Goal: Navigation & Orientation: Find specific page/section

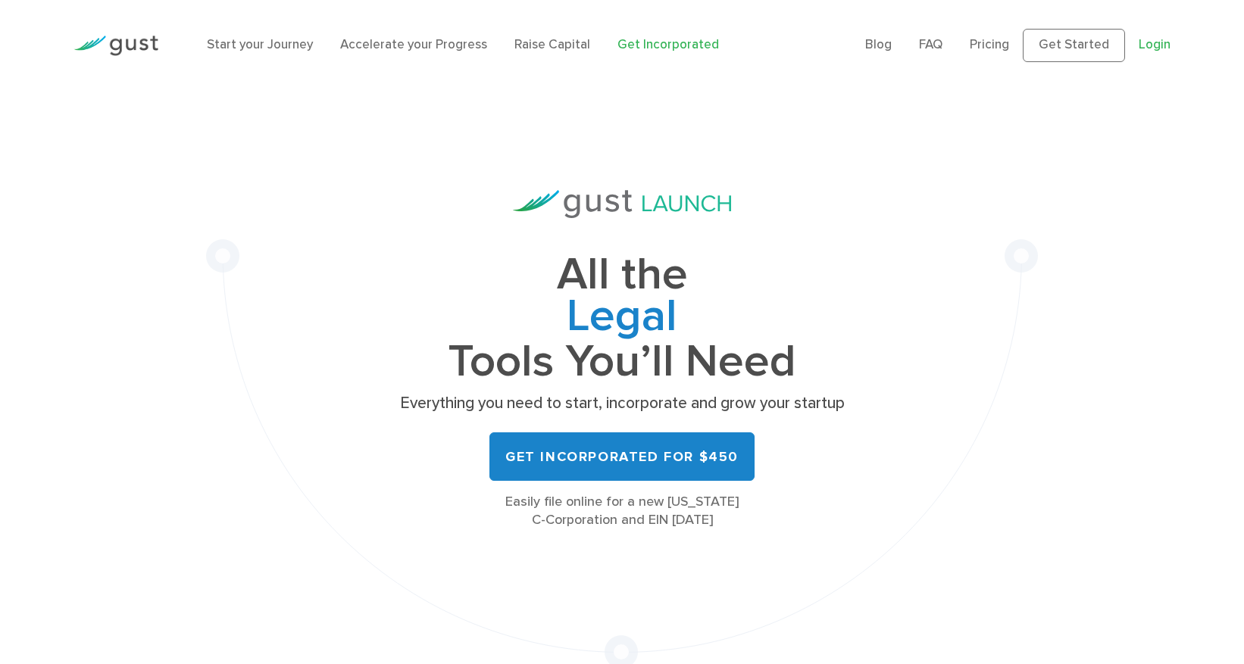
click at [1163, 48] on link "Login" at bounding box center [1154, 44] width 32 height 15
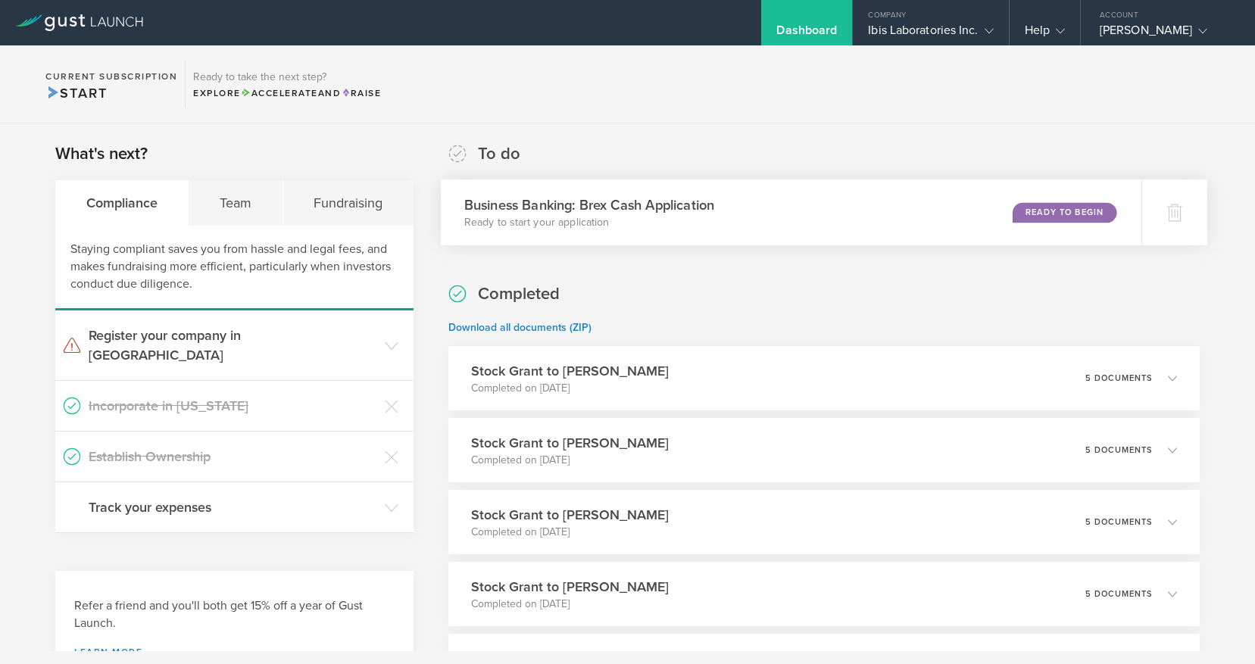
scroll to position [10, 0]
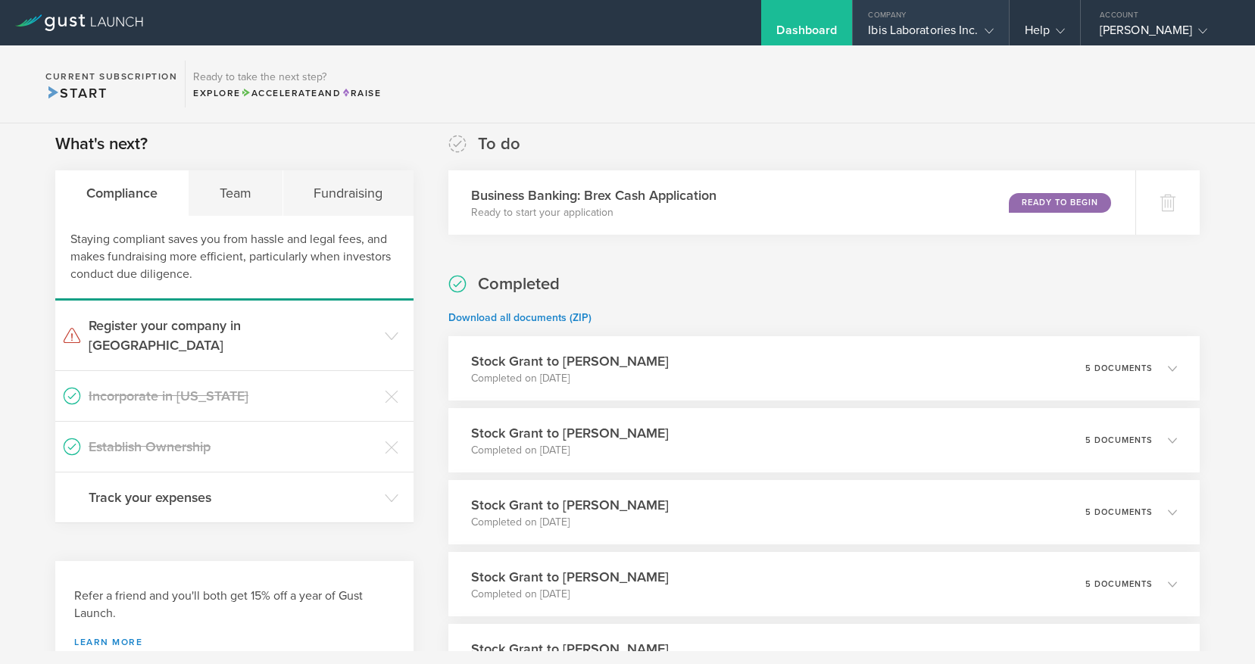
click at [912, 29] on div "Ibis Laboratories Inc." at bounding box center [930, 34] width 125 height 23
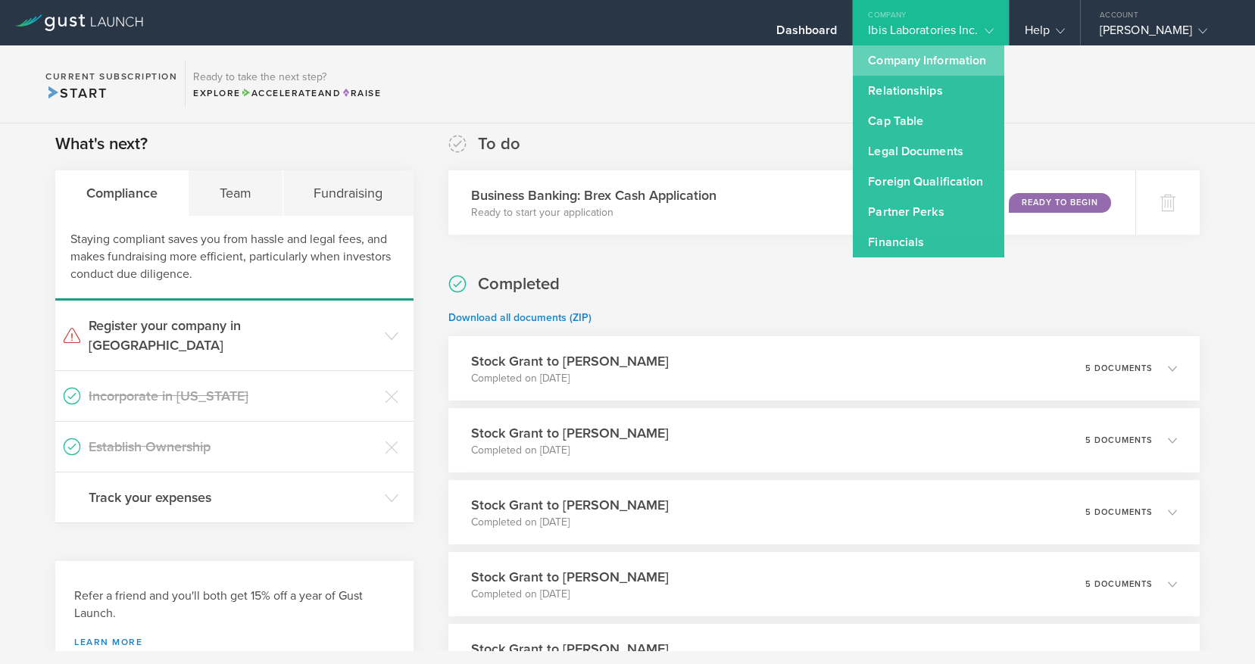
click at [914, 62] on link "Company Information" at bounding box center [928, 60] width 151 height 30
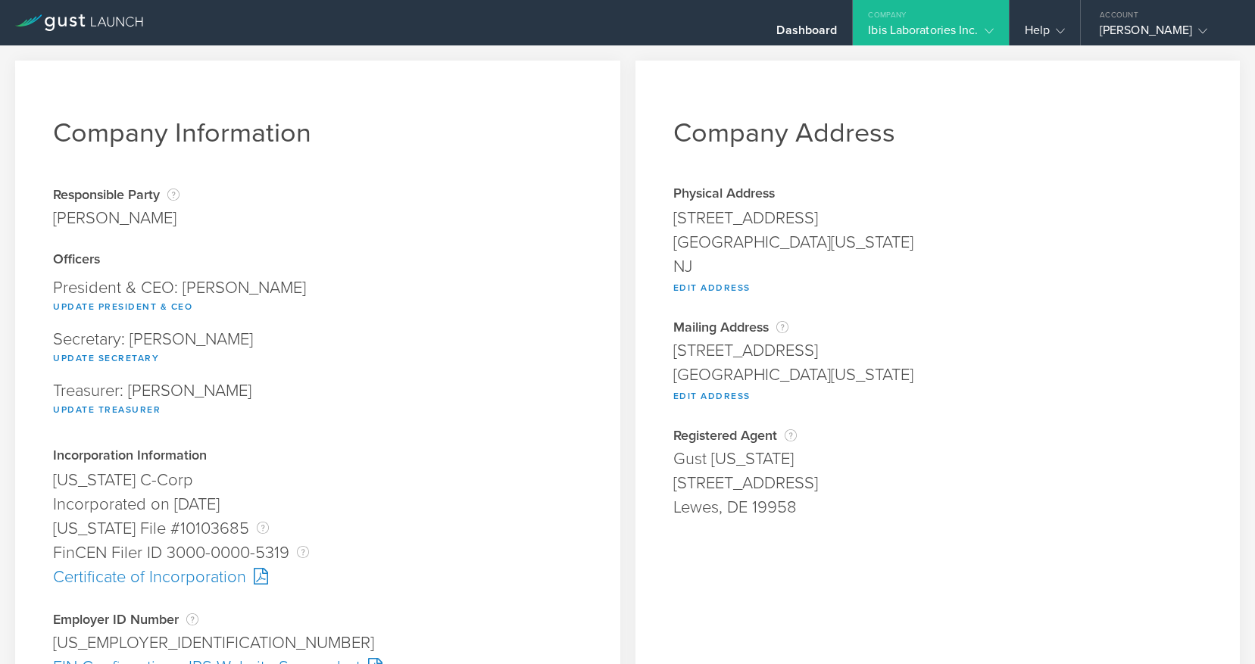
scroll to position [1, 0]
click at [904, 32] on div "Ibis Laboratories Inc." at bounding box center [930, 34] width 125 height 23
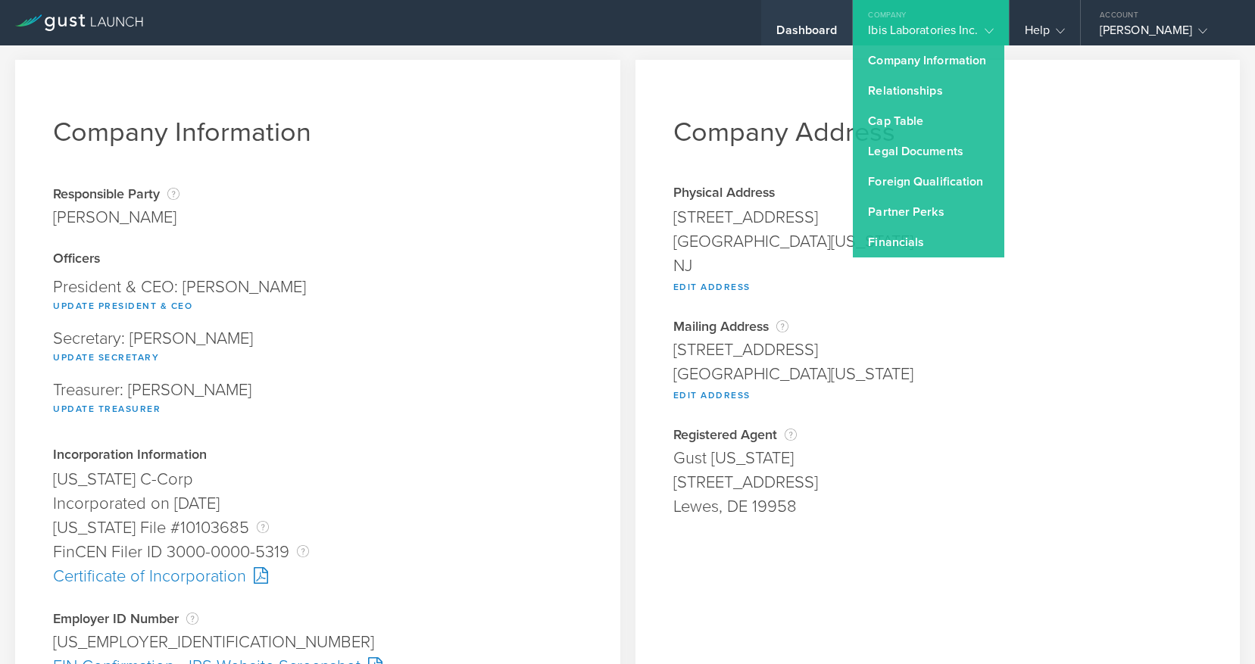
click at [777, 18] on div "Dashboard" at bounding box center [806, 22] width 91 height 45
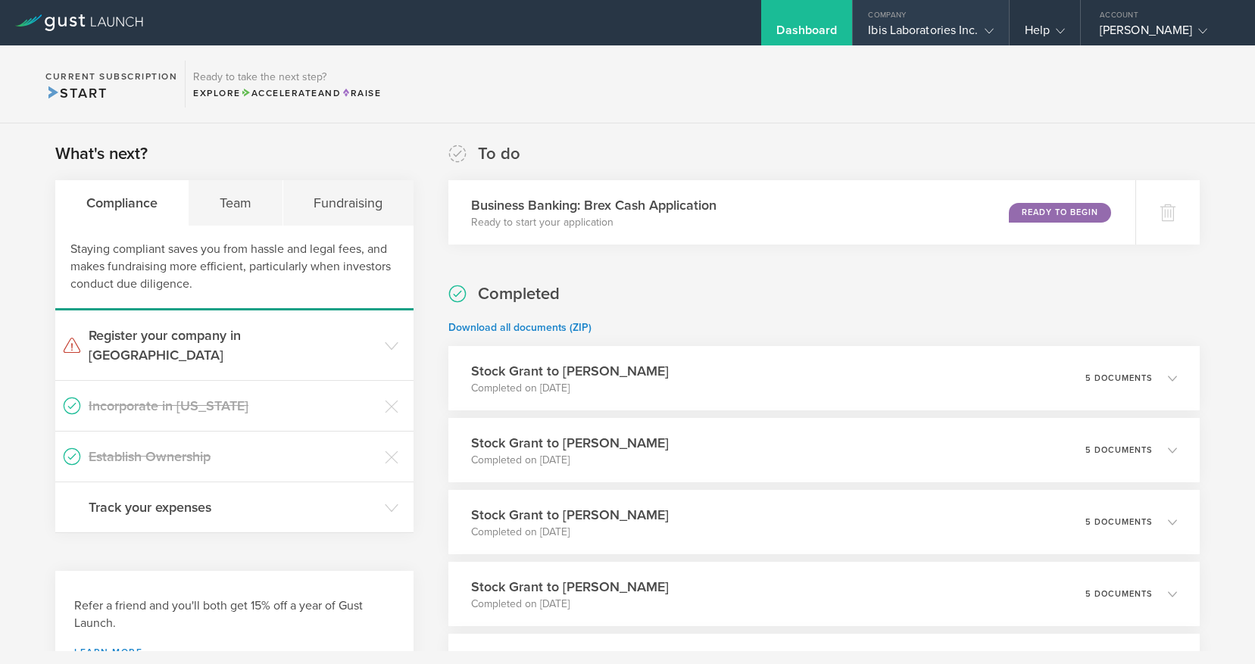
click at [911, 42] on div "Ibis Laboratories Inc." at bounding box center [930, 34] width 125 height 23
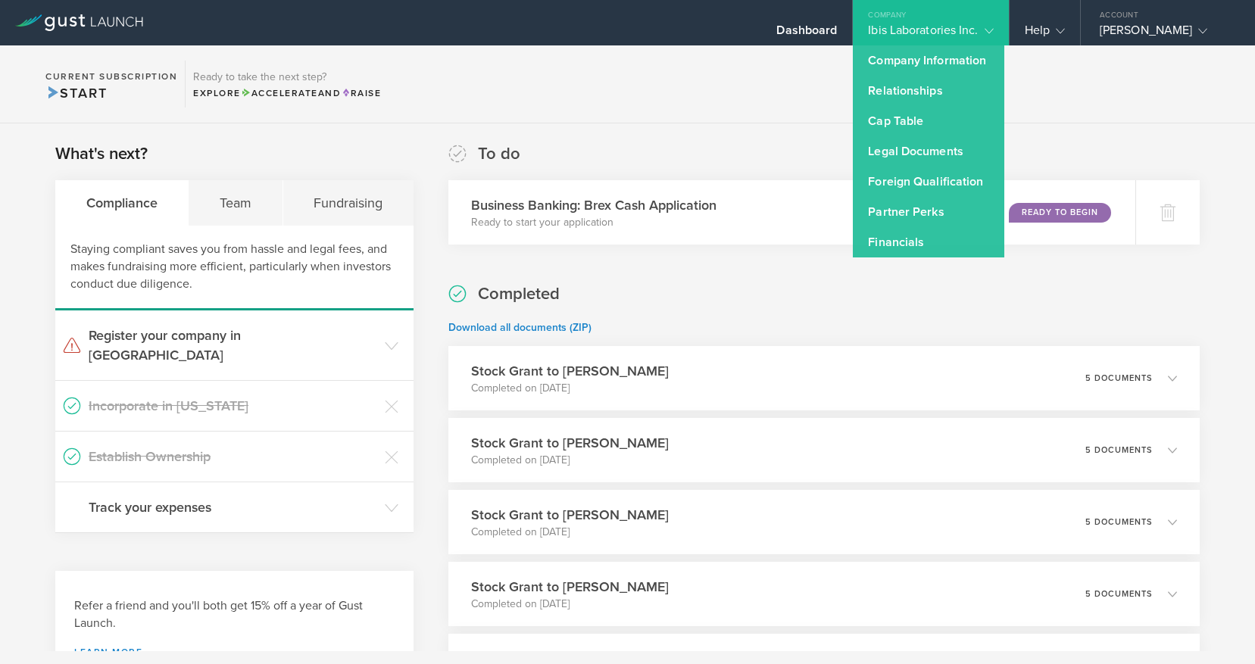
click at [1073, 92] on section "Current Subscription Start Ready to take the next step? Explore Accelerate and …" at bounding box center [627, 84] width 1255 height 78
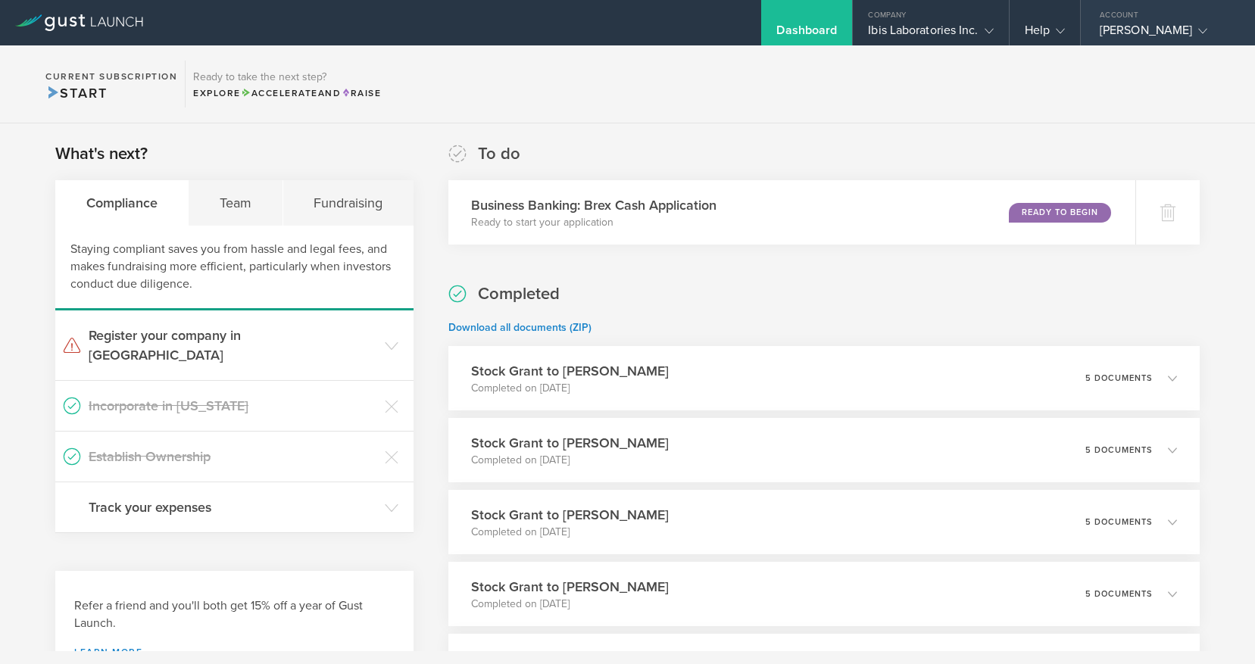
click at [1123, 32] on div "[PERSON_NAME]" at bounding box center [1164, 34] width 129 height 23
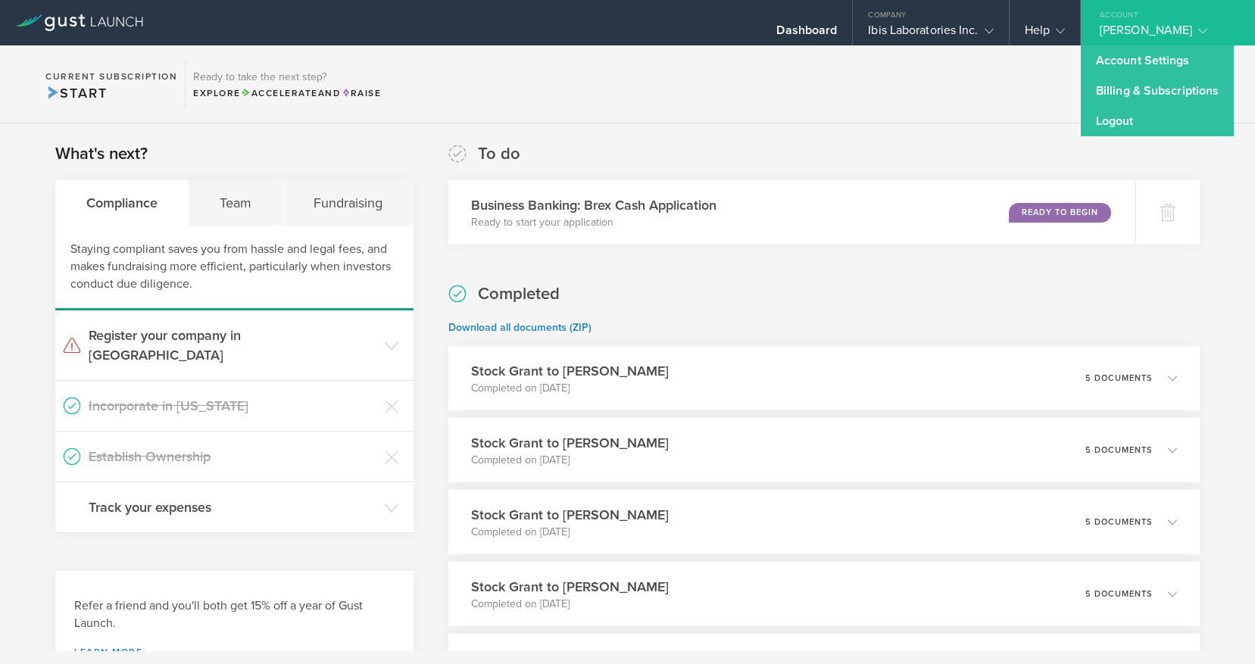
click at [688, 32] on div "Dashboard Company Ibis Laboratories Inc. Company Information Relationships Cap …" at bounding box center [780, 22] width 951 height 45
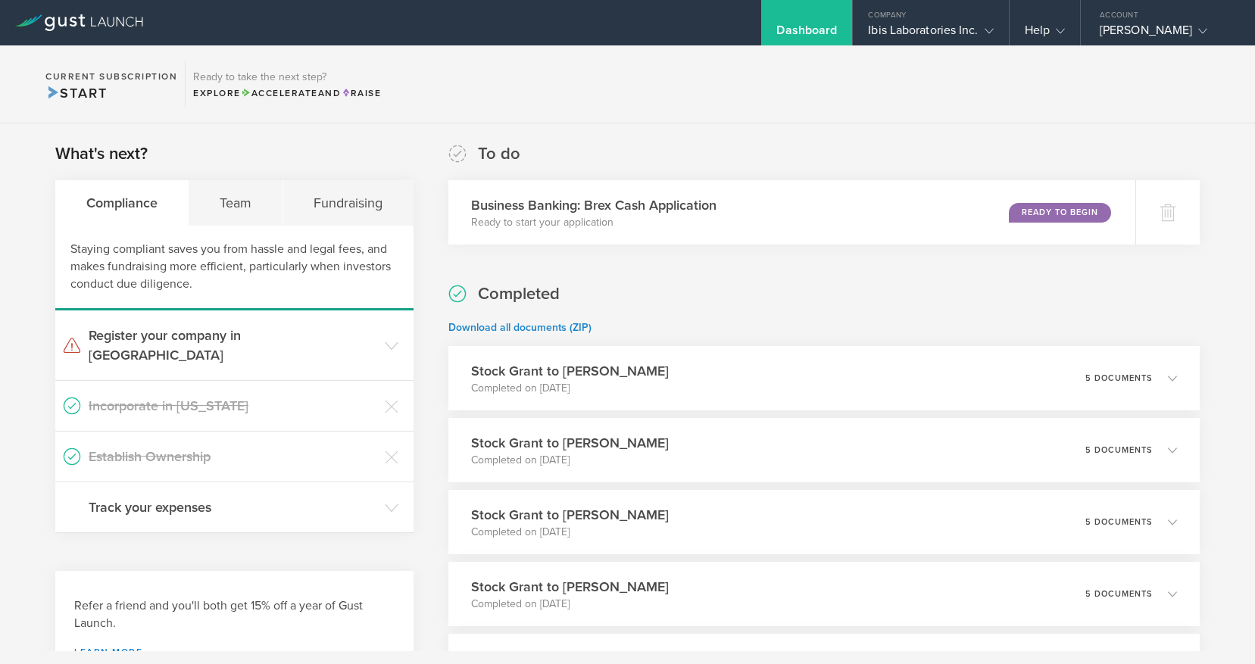
scroll to position [33, 0]
